Goal: Task Accomplishment & Management: Complete application form

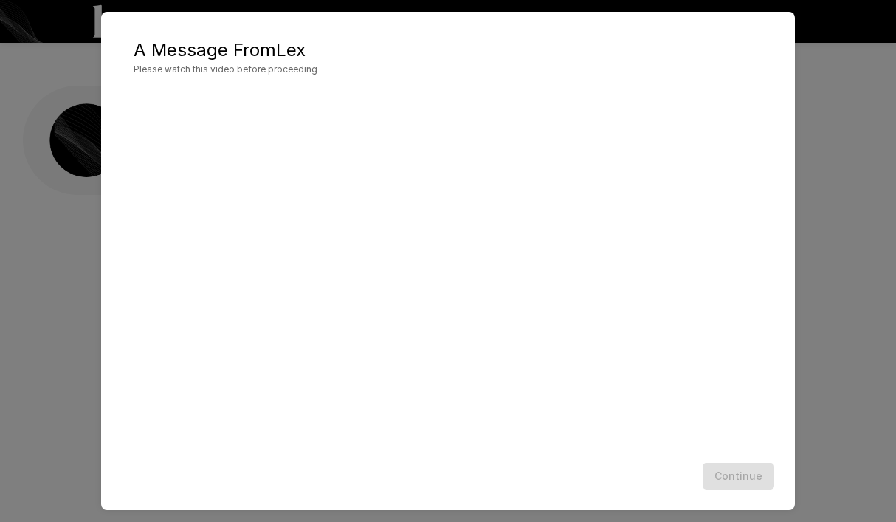
scroll to position [1, 0]
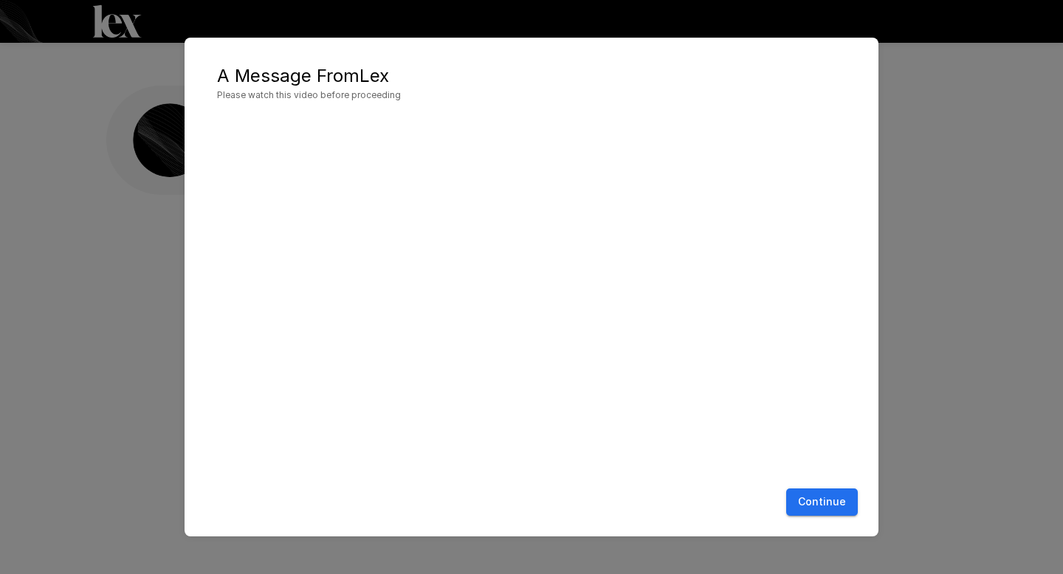
click at [832, 501] on button "Continue" at bounding box center [822, 502] width 72 height 27
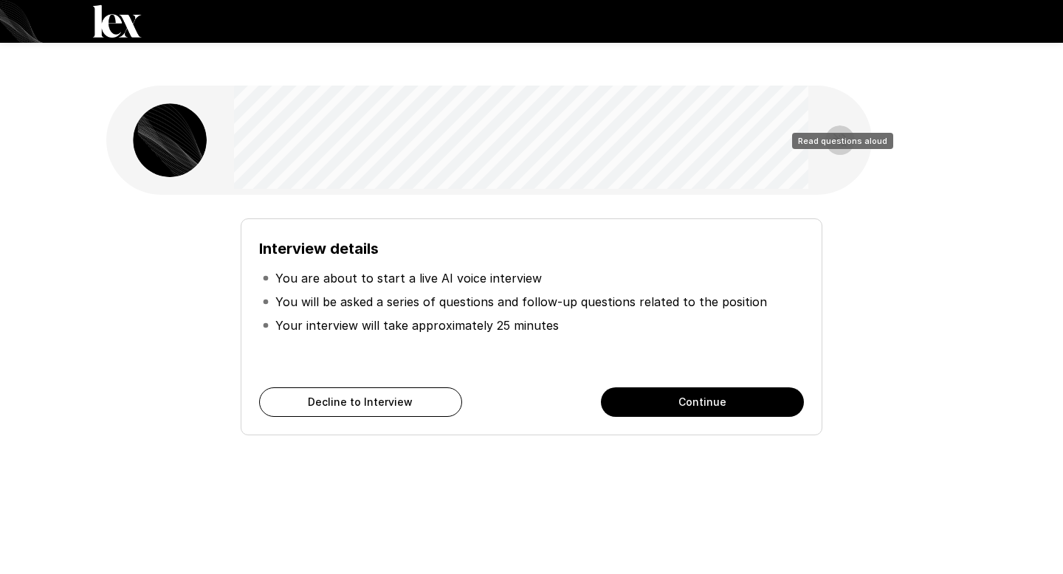
click at [835, 131] on icon "Read questions aloud" at bounding box center [840, 140] width 18 height 18
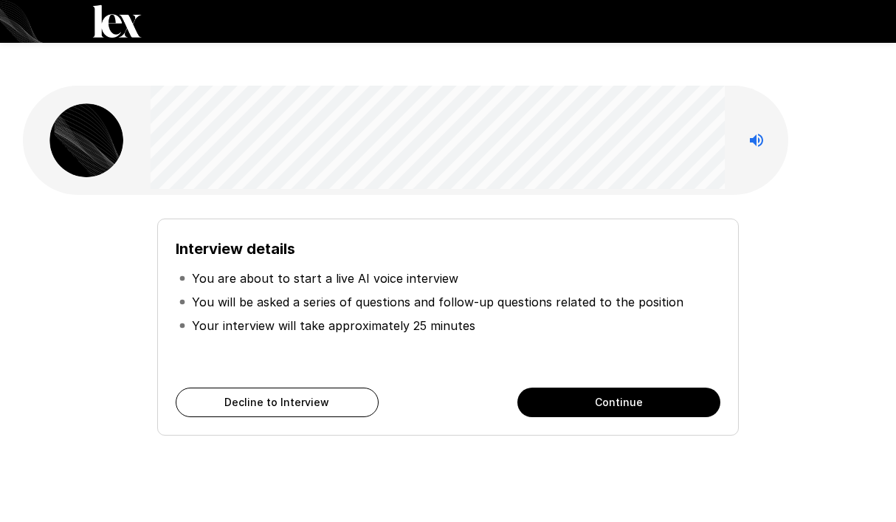
click at [605, 388] on button "Continue" at bounding box center [619, 403] width 203 height 30
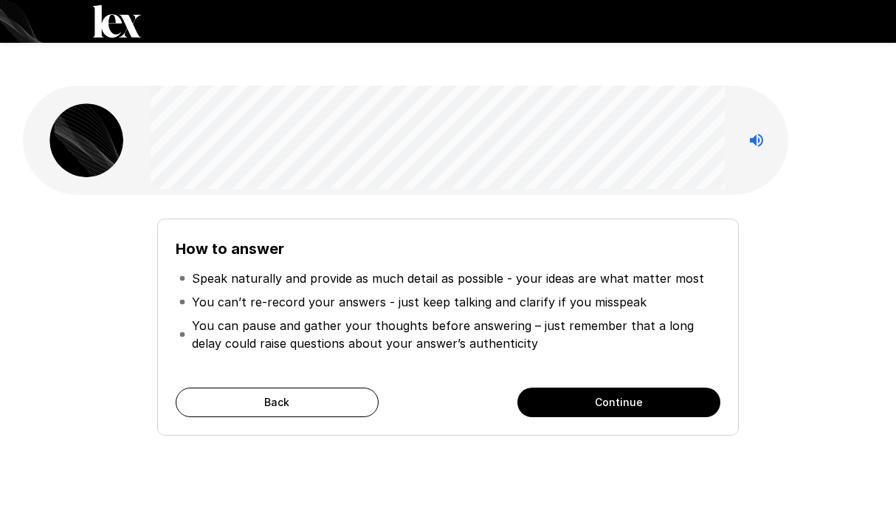
click at [673, 388] on button "Continue" at bounding box center [619, 403] width 203 height 30
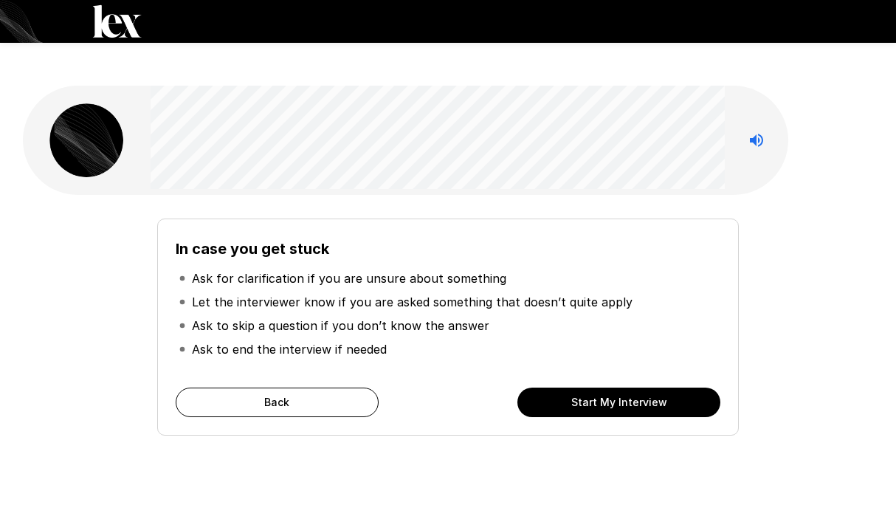
click at [664, 388] on button "Start My Interview" at bounding box center [619, 403] width 203 height 30
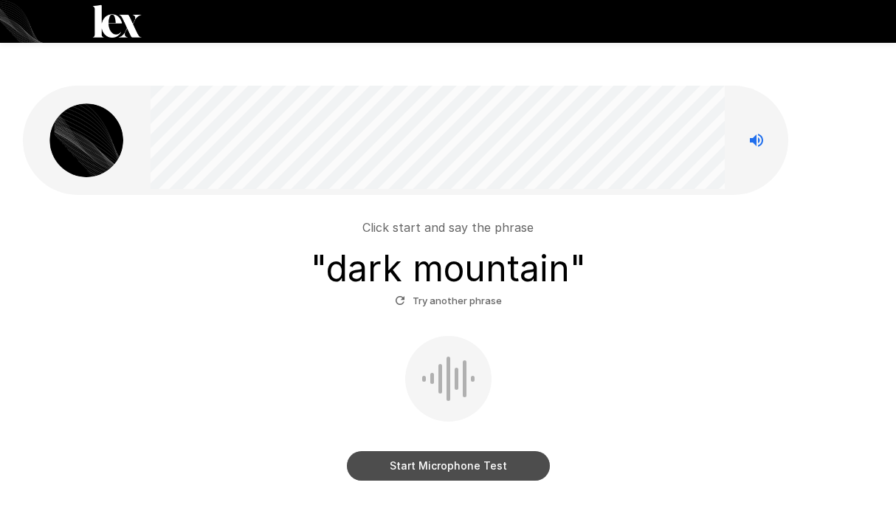
click at [487, 451] on button "Start Microphone Test" at bounding box center [448, 466] width 203 height 30
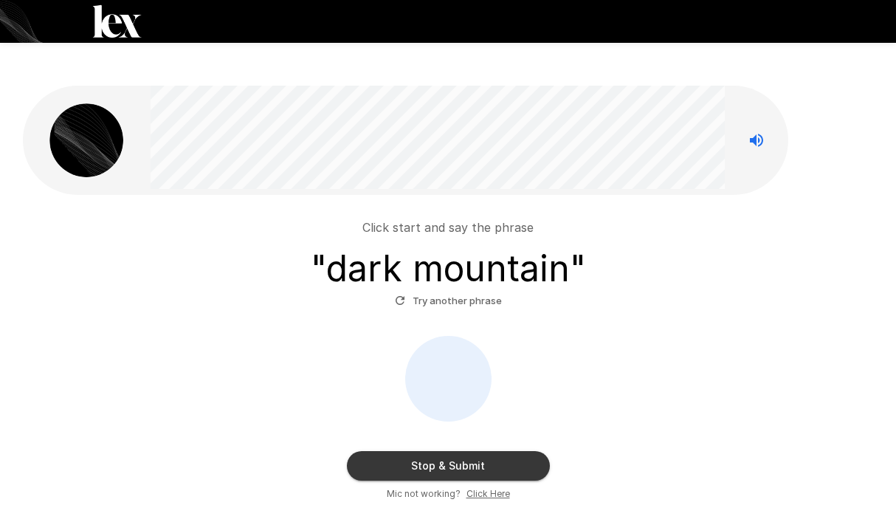
click at [487, 451] on button "Stop & Submit" at bounding box center [448, 466] width 203 height 30
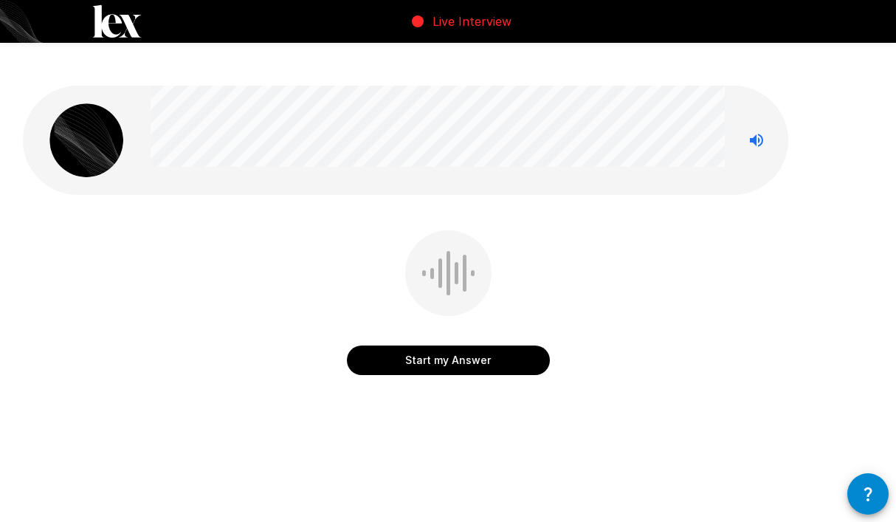
click at [455, 346] on button "Start my Answer" at bounding box center [448, 361] width 203 height 30
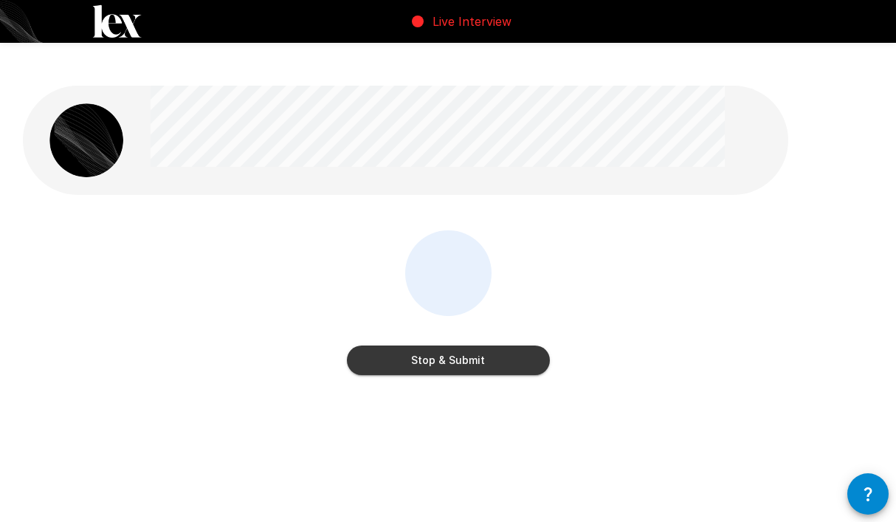
click at [455, 346] on button "Stop & Submit" at bounding box center [448, 361] width 203 height 30
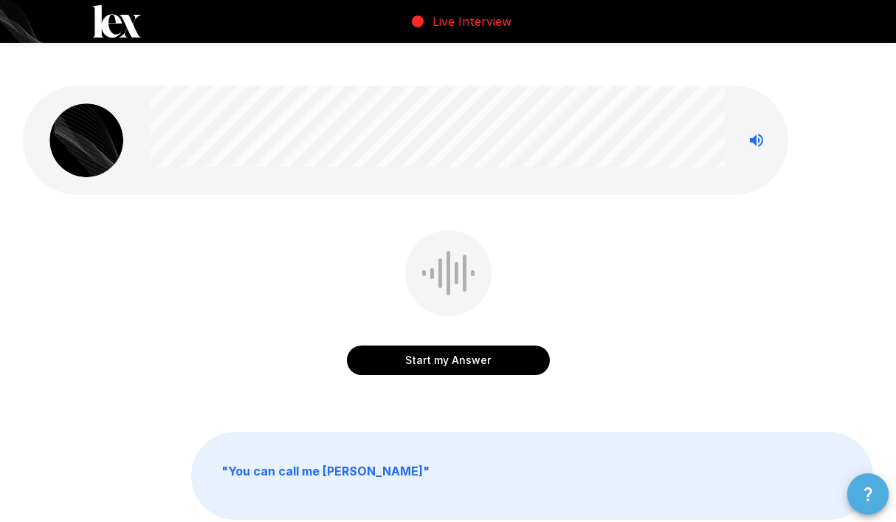
click at [860, 485] on icon "button" at bounding box center [868, 494] width 18 height 18
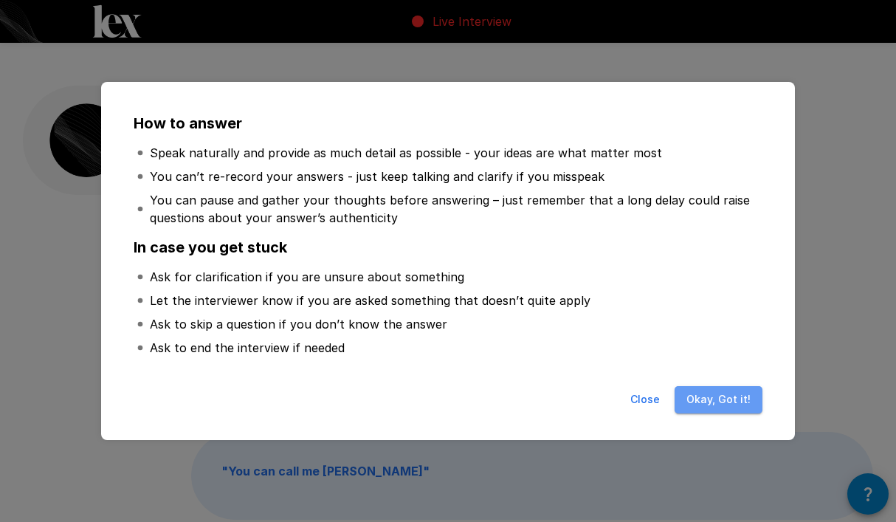
click at [732, 408] on button "Okay, Got it!" at bounding box center [719, 399] width 88 height 27
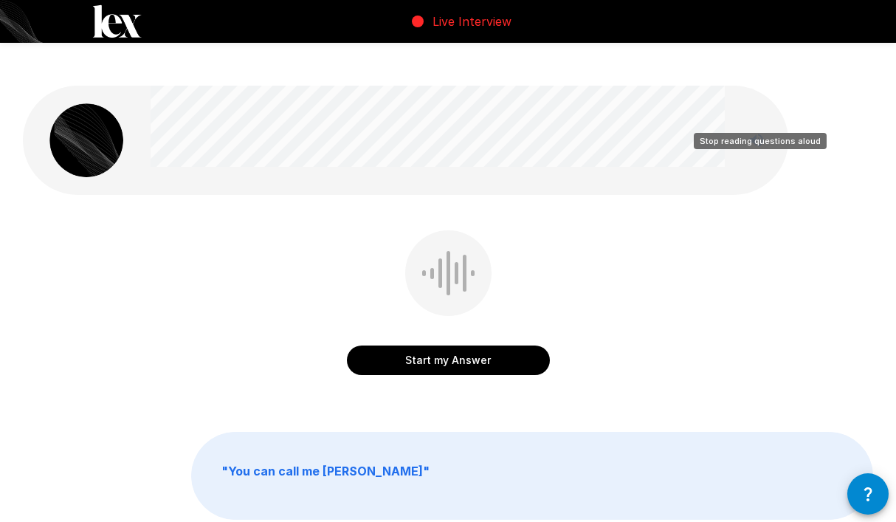
click at [758, 126] on button "Stop reading questions aloud" at bounding box center [757, 141] width 30 height 30
click at [758, 126] on button "Read questions aloud" at bounding box center [757, 141] width 30 height 30
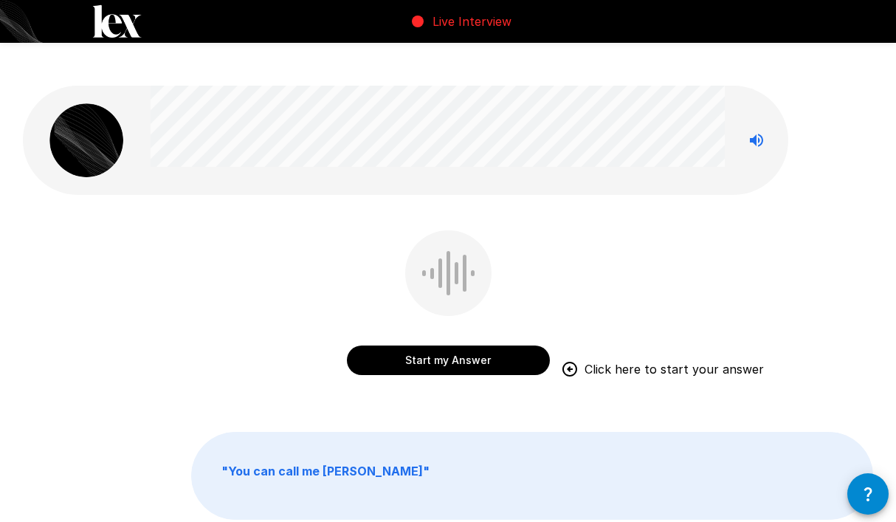
click at [458, 346] on button "Start my Answer" at bounding box center [448, 361] width 203 height 30
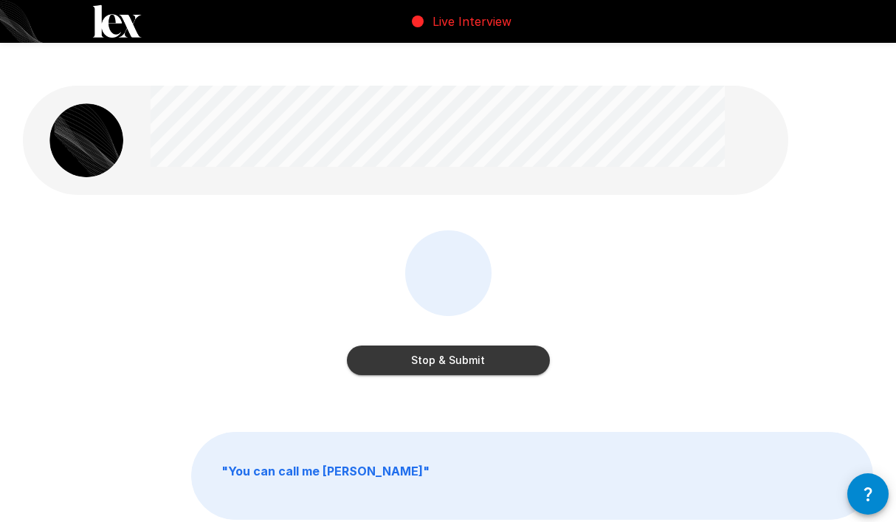
click at [460, 346] on button "Stop & Submit" at bounding box center [448, 361] width 203 height 30
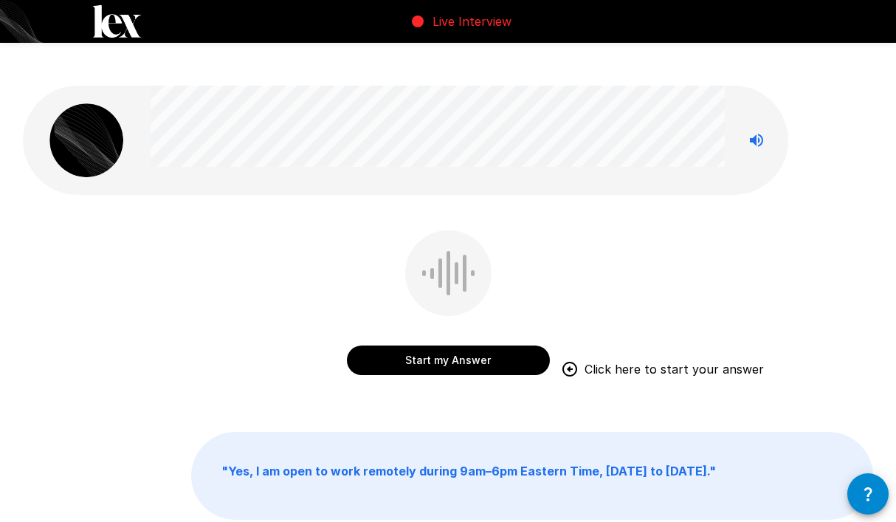
click at [490, 346] on button "Start my Answer" at bounding box center [448, 361] width 203 height 30
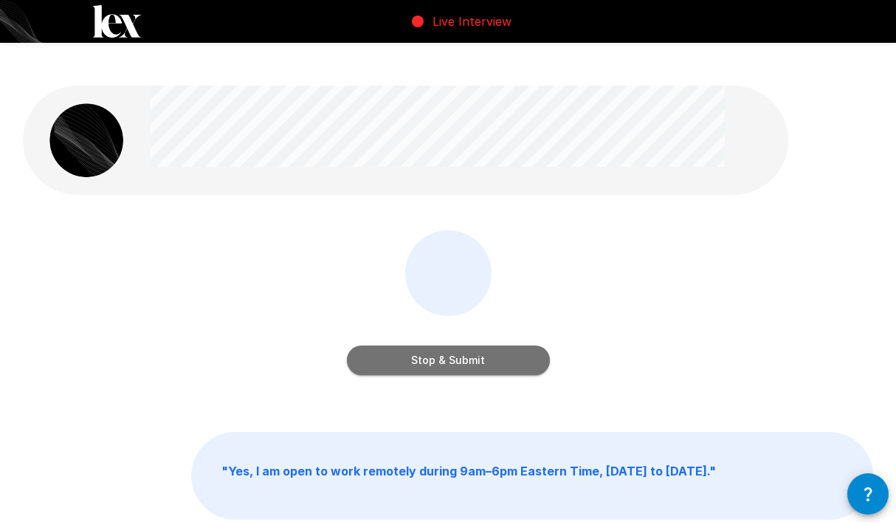
click at [490, 346] on button "Stop & Submit" at bounding box center [448, 361] width 203 height 30
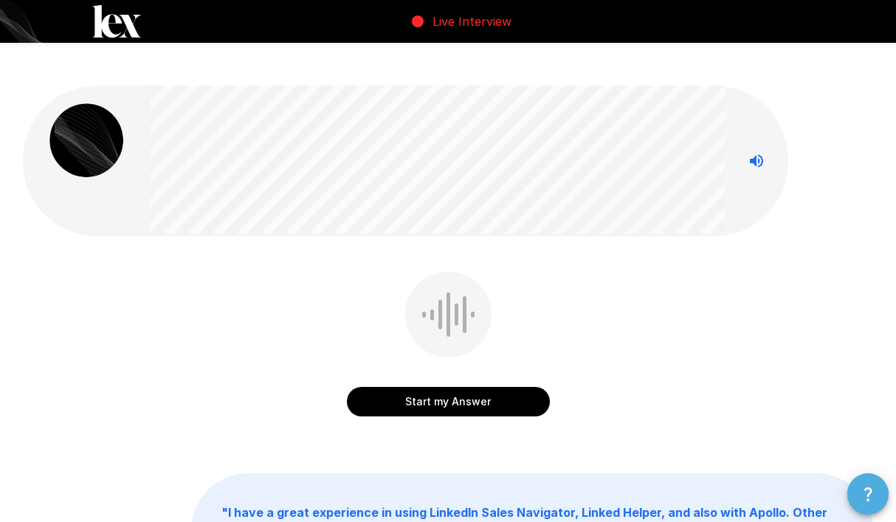
click at [859, 494] on button "button" at bounding box center [868, 493] width 41 height 41
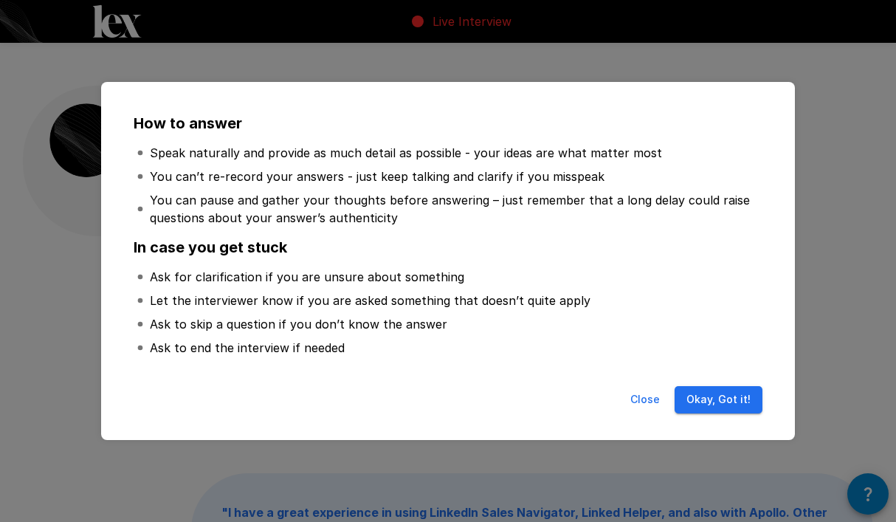
click at [751, 391] on button "Okay, Got it!" at bounding box center [719, 399] width 88 height 27
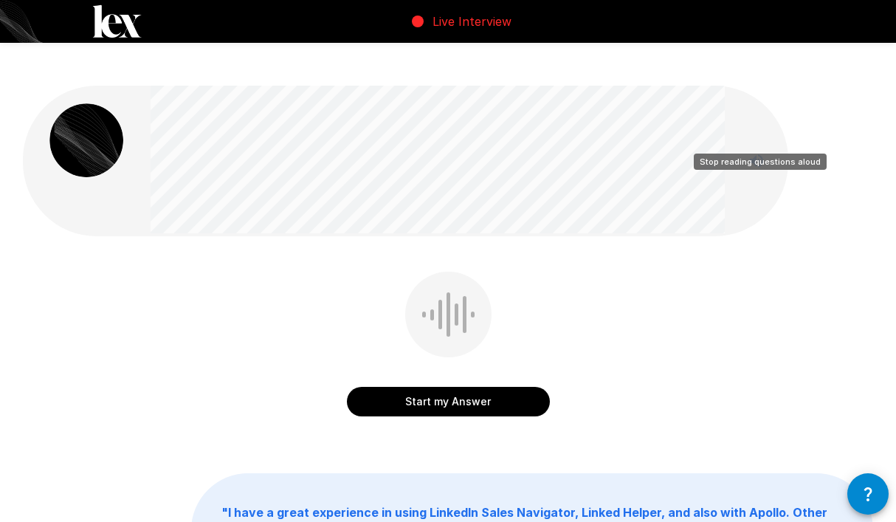
click at [752, 154] on icon "Stop reading questions aloud" at bounding box center [756, 160] width 13 height 13
click at [752, 154] on icon "Read questions aloud" at bounding box center [756, 160] width 13 height 13
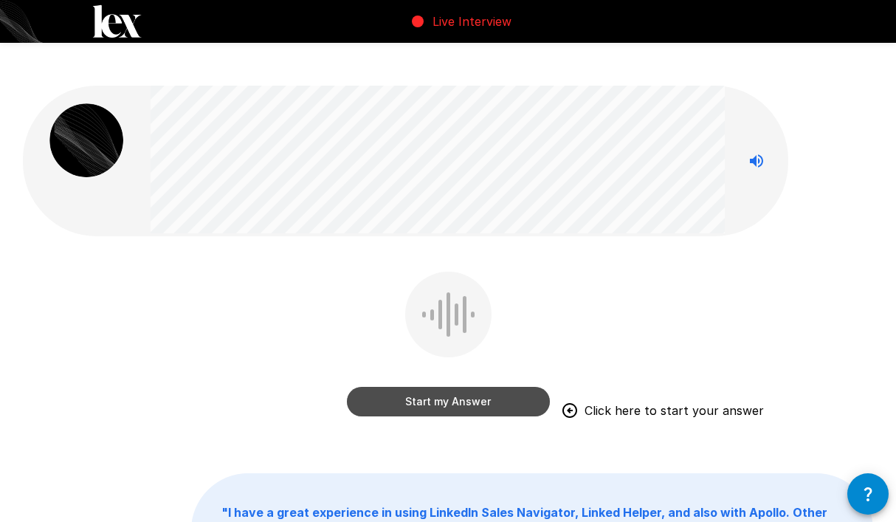
click at [462, 387] on button "Start my Answer" at bounding box center [448, 402] width 203 height 30
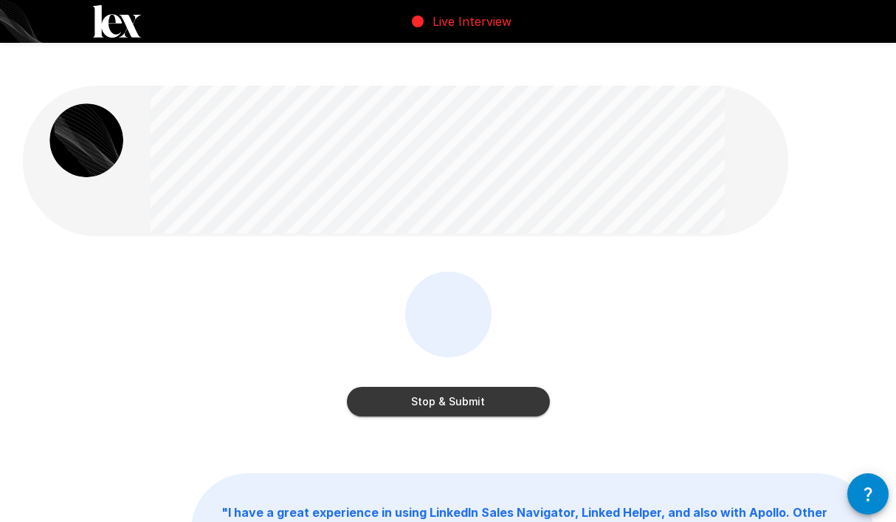
click at [441, 387] on button "Stop & Submit" at bounding box center [448, 402] width 203 height 30
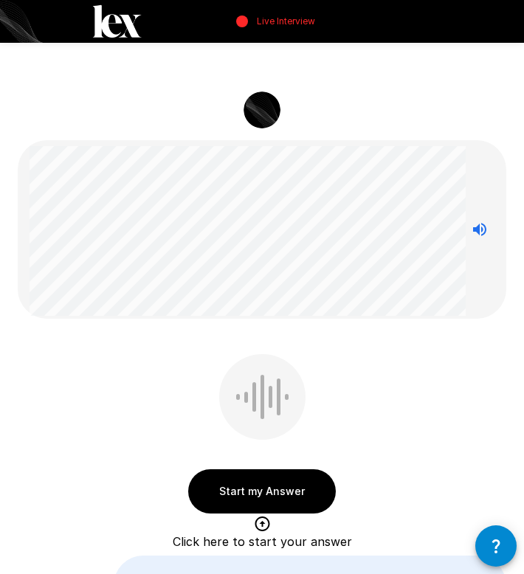
click at [253, 470] on button "Start my Answer" at bounding box center [262, 492] width 148 height 44
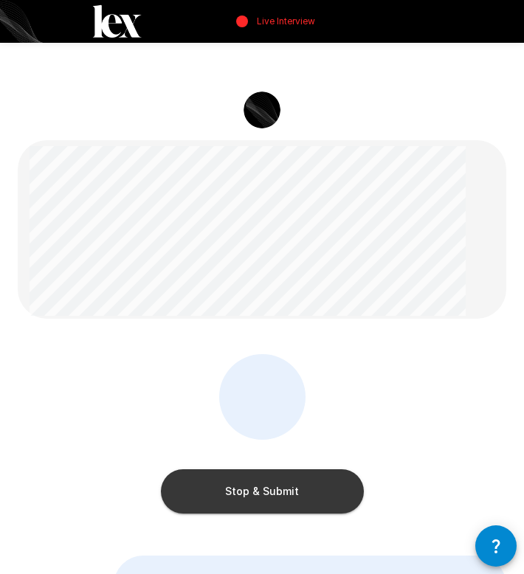
click at [332, 470] on button "Stop & Submit" at bounding box center [262, 492] width 203 height 44
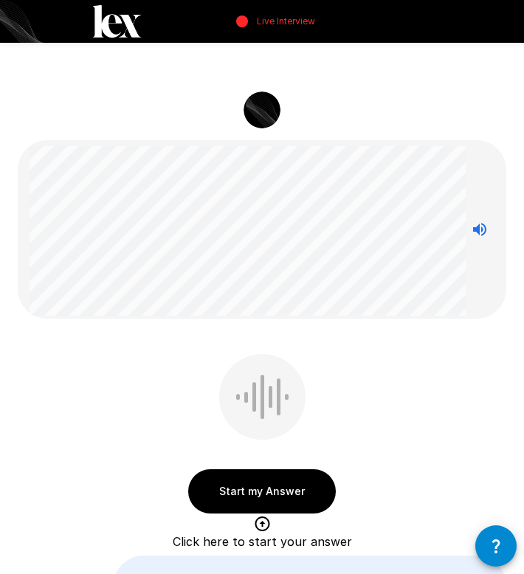
click at [284, 470] on button "Start my Answer" at bounding box center [262, 492] width 148 height 44
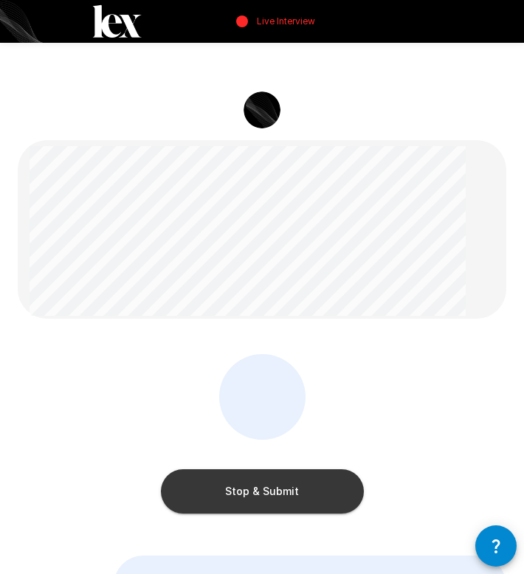
click at [284, 470] on button "Stop & Submit" at bounding box center [262, 492] width 203 height 44
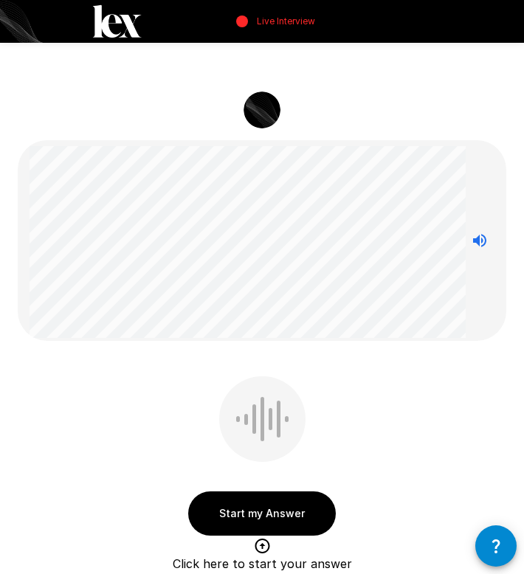
click at [261, 492] on button "Start my Answer" at bounding box center [262, 514] width 148 height 44
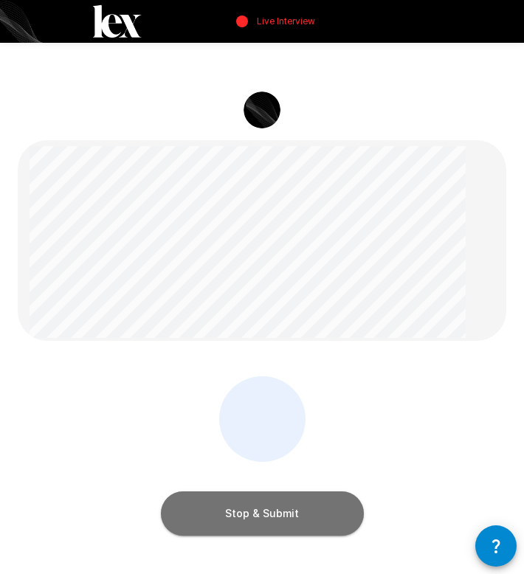
click at [261, 492] on button "Stop & Submit" at bounding box center [262, 514] width 203 height 44
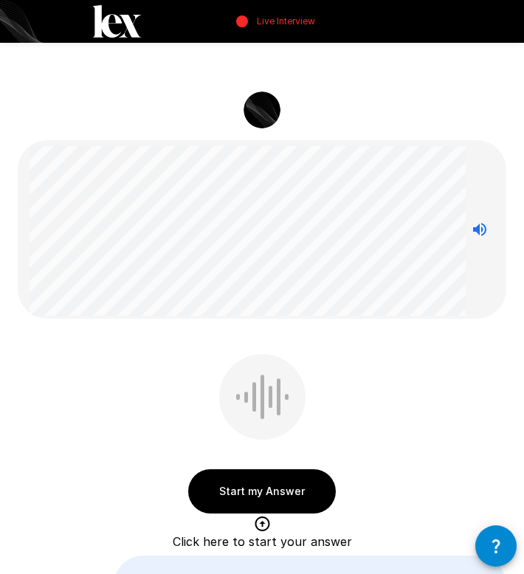
click at [282, 470] on button "Start my Answer" at bounding box center [262, 492] width 148 height 44
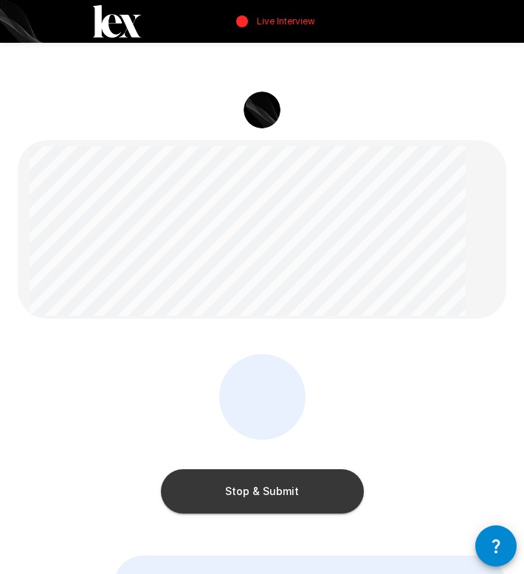
click at [282, 470] on button "Stop & Submit" at bounding box center [262, 492] width 203 height 44
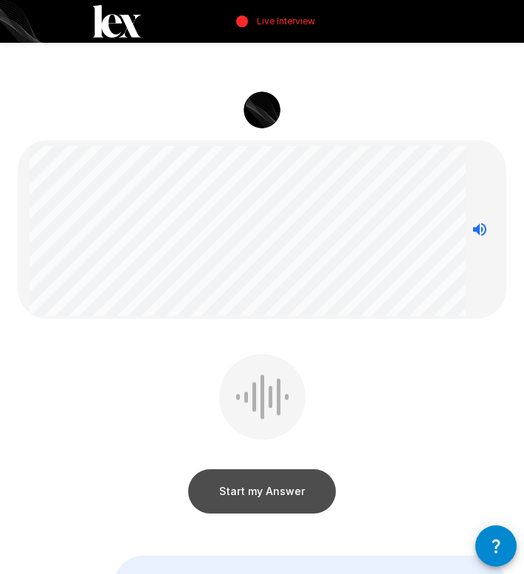
click at [292, 470] on button "Start my Answer" at bounding box center [262, 492] width 148 height 44
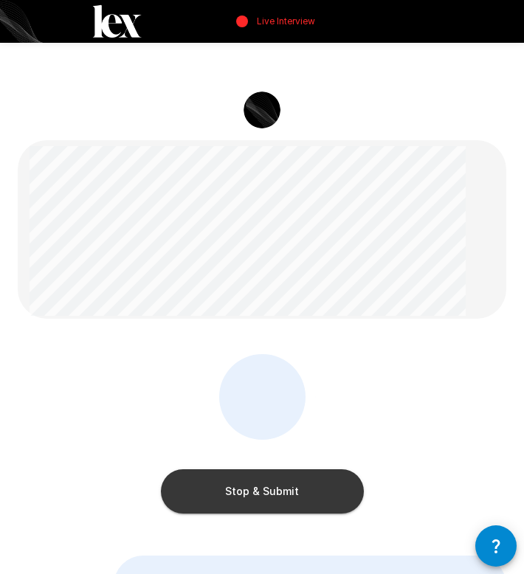
click at [292, 470] on button "Stop & Submit" at bounding box center [262, 492] width 203 height 44
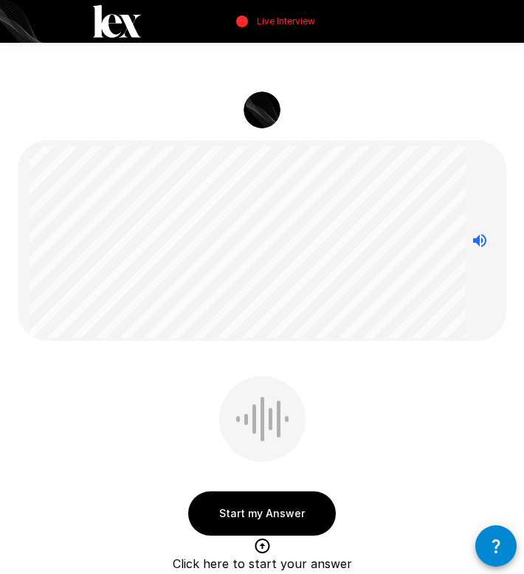
click at [231, 492] on button "Start my Answer" at bounding box center [262, 514] width 148 height 44
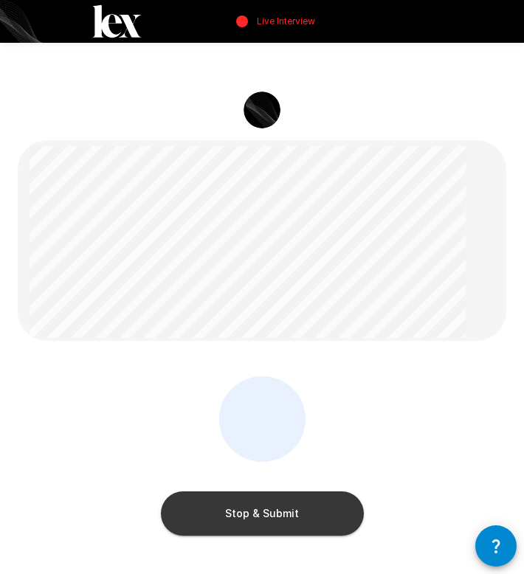
click at [315, 492] on button "Stop & Submit" at bounding box center [262, 514] width 203 height 44
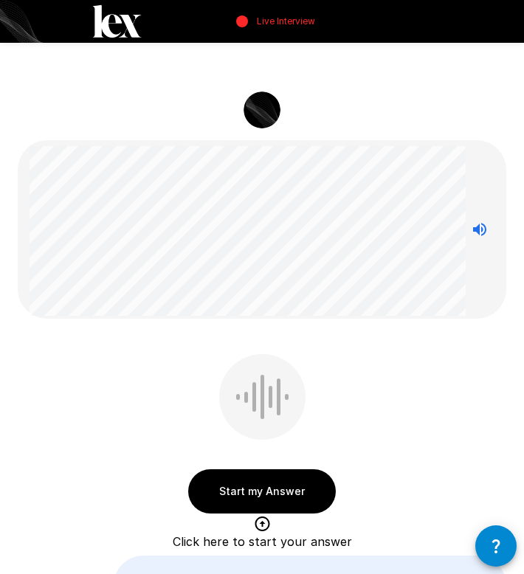
click at [261, 470] on button "Start my Answer" at bounding box center [262, 492] width 148 height 44
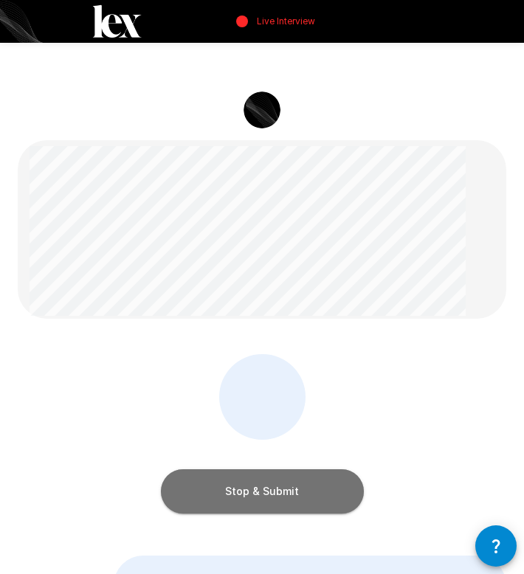
click at [260, 470] on button "Stop & Submit" at bounding box center [262, 492] width 203 height 44
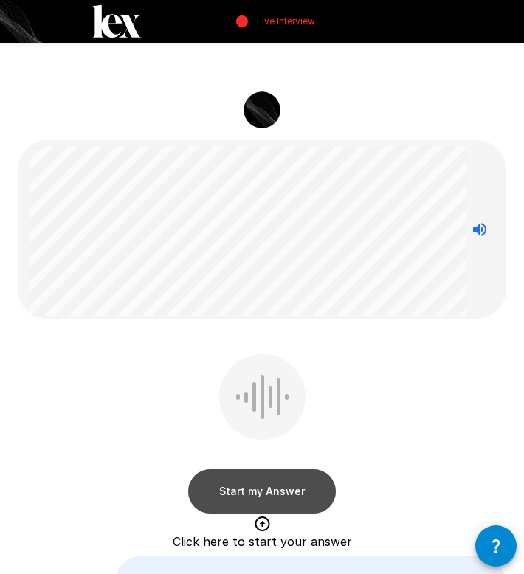
click at [279, 470] on button "Start my Answer" at bounding box center [262, 492] width 148 height 44
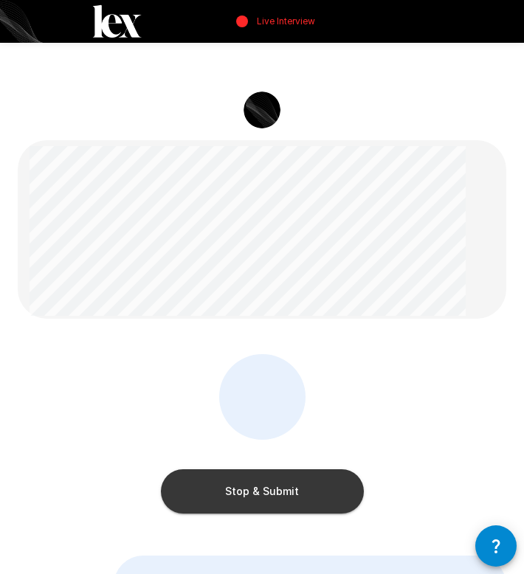
click at [298, 470] on button "Stop & Submit" at bounding box center [262, 492] width 203 height 44
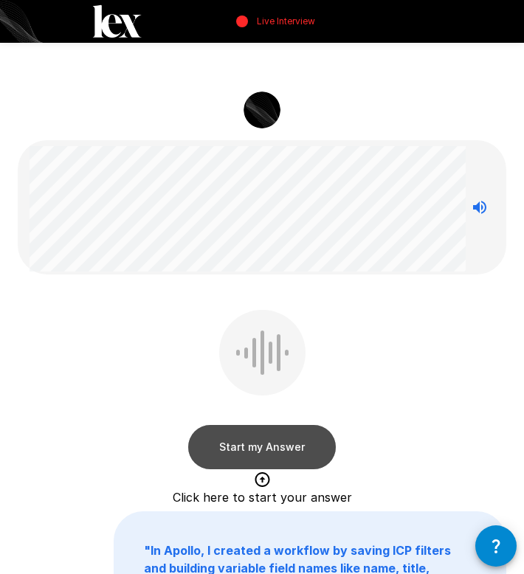
click at [269, 426] on button "Start my Answer" at bounding box center [262, 447] width 148 height 44
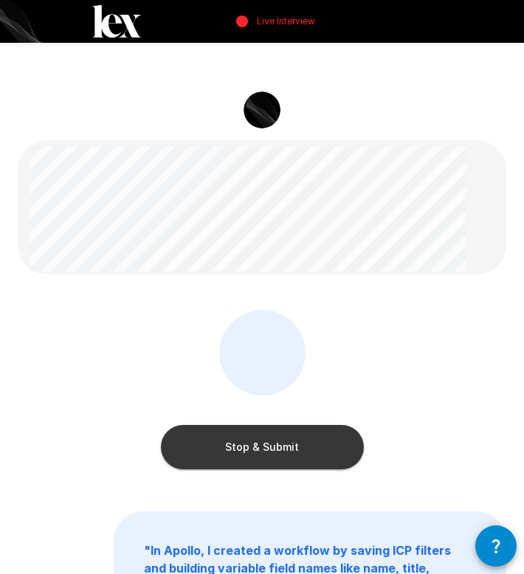
click at [270, 425] on button "Stop & Submit" at bounding box center [262, 447] width 203 height 44
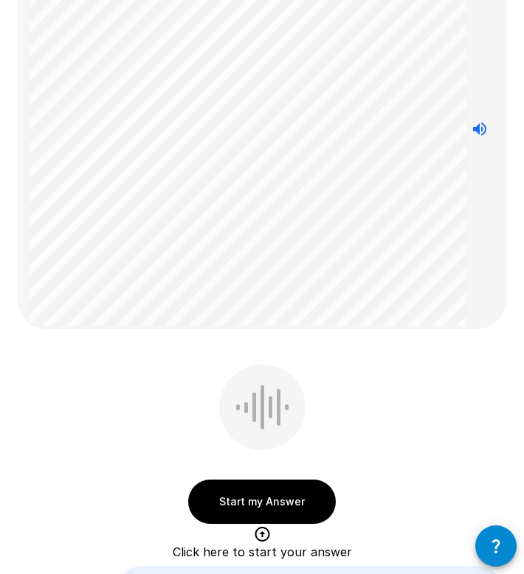
scroll to position [212, 0]
click at [313, 479] on button "Start my Answer" at bounding box center [262, 501] width 148 height 44
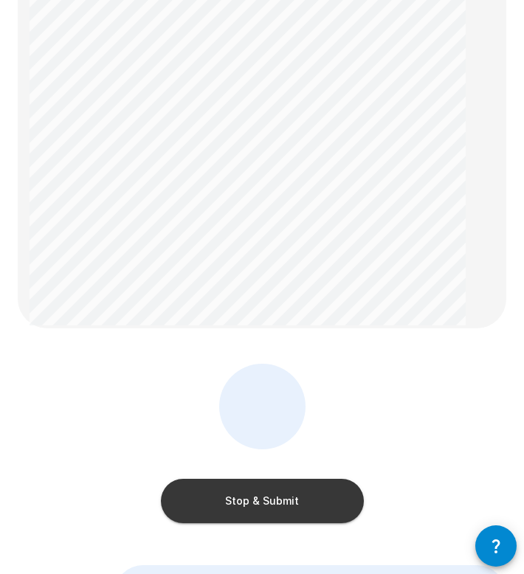
click at [313, 479] on button "Stop & Submit" at bounding box center [262, 501] width 203 height 44
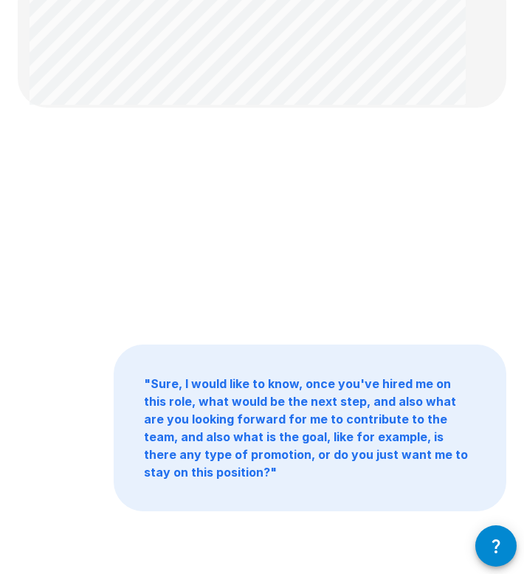
scroll to position [0, 0]
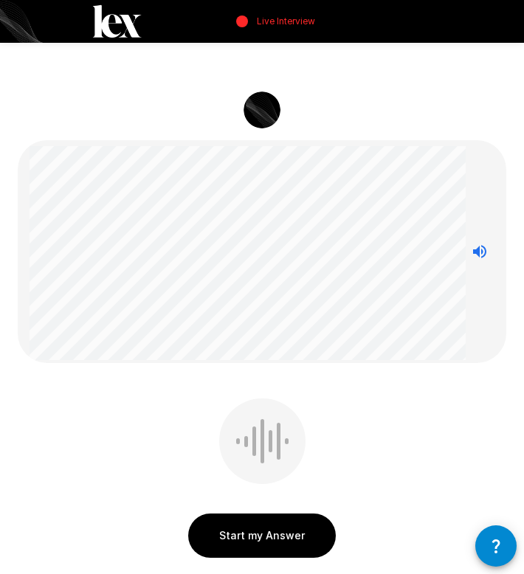
click at [251, 514] on button "Start my Answer" at bounding box center [262, 536] width 148 height 44
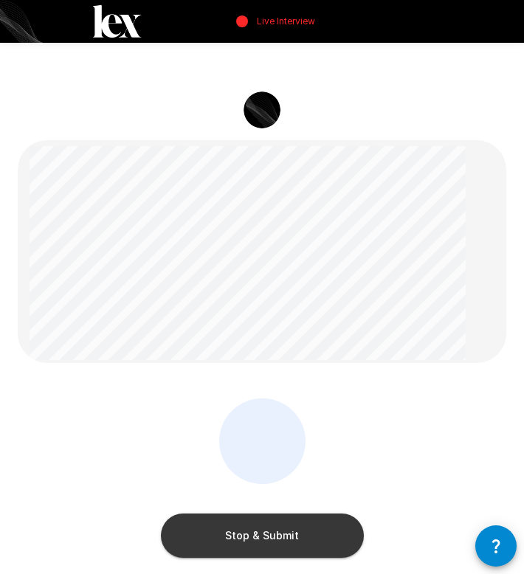
click at [206, 514] on button "Stop & Submit" at bounding box center [262, 536] width 203 height 44
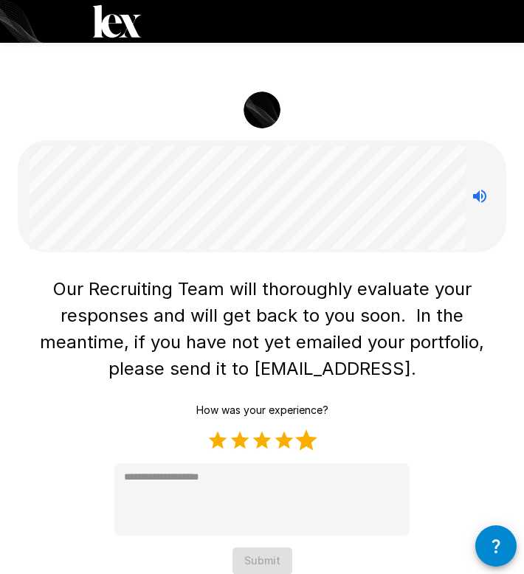
click at [303, 430] on label "5 Stars" at bounding box center [306, 441] width 22 height 22
type textarea "*"
click at [270, 521] on button "Submit" at bounding box center [263, 561] width 60 height 27
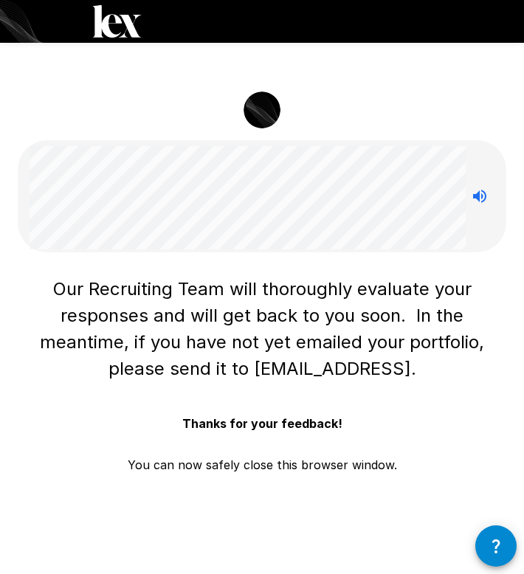
click at [507, 521] on button "button" at bounding box center [496, 546] width 41 height 41
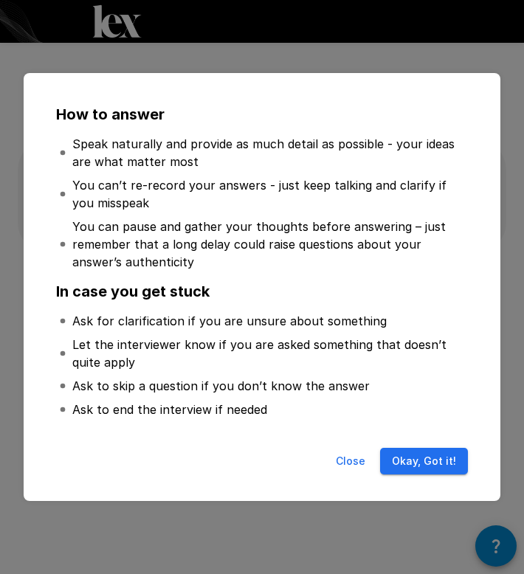
click at [453, 459] on button "Okay, Got it!" at bounding box center [424, 461] width 88 height 27
